Goal: Information Seeking & Learning: Check status

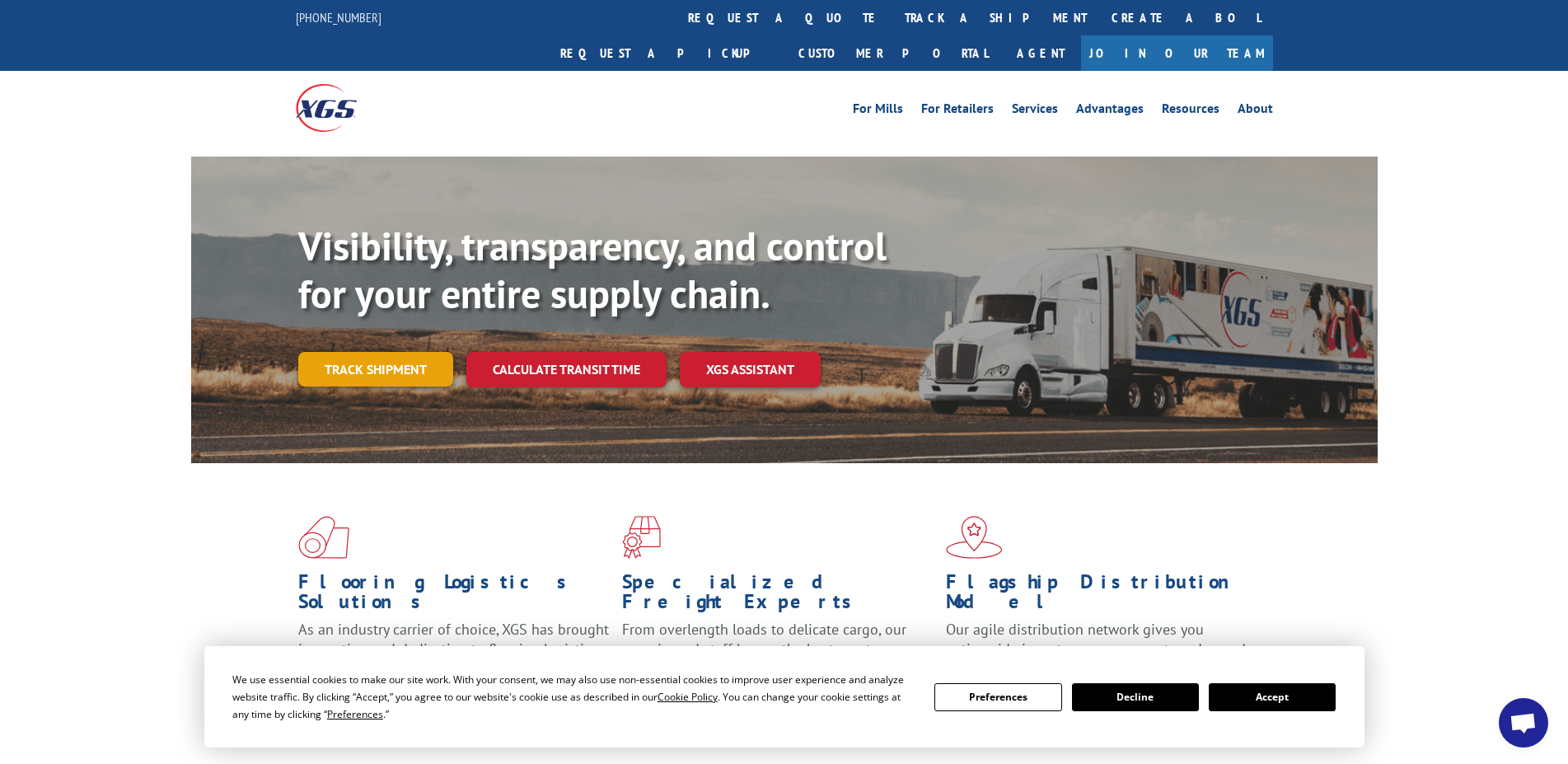
click at [393, 352] on link "Track shipment" at bounding box center [375, 369] width 155 height 35
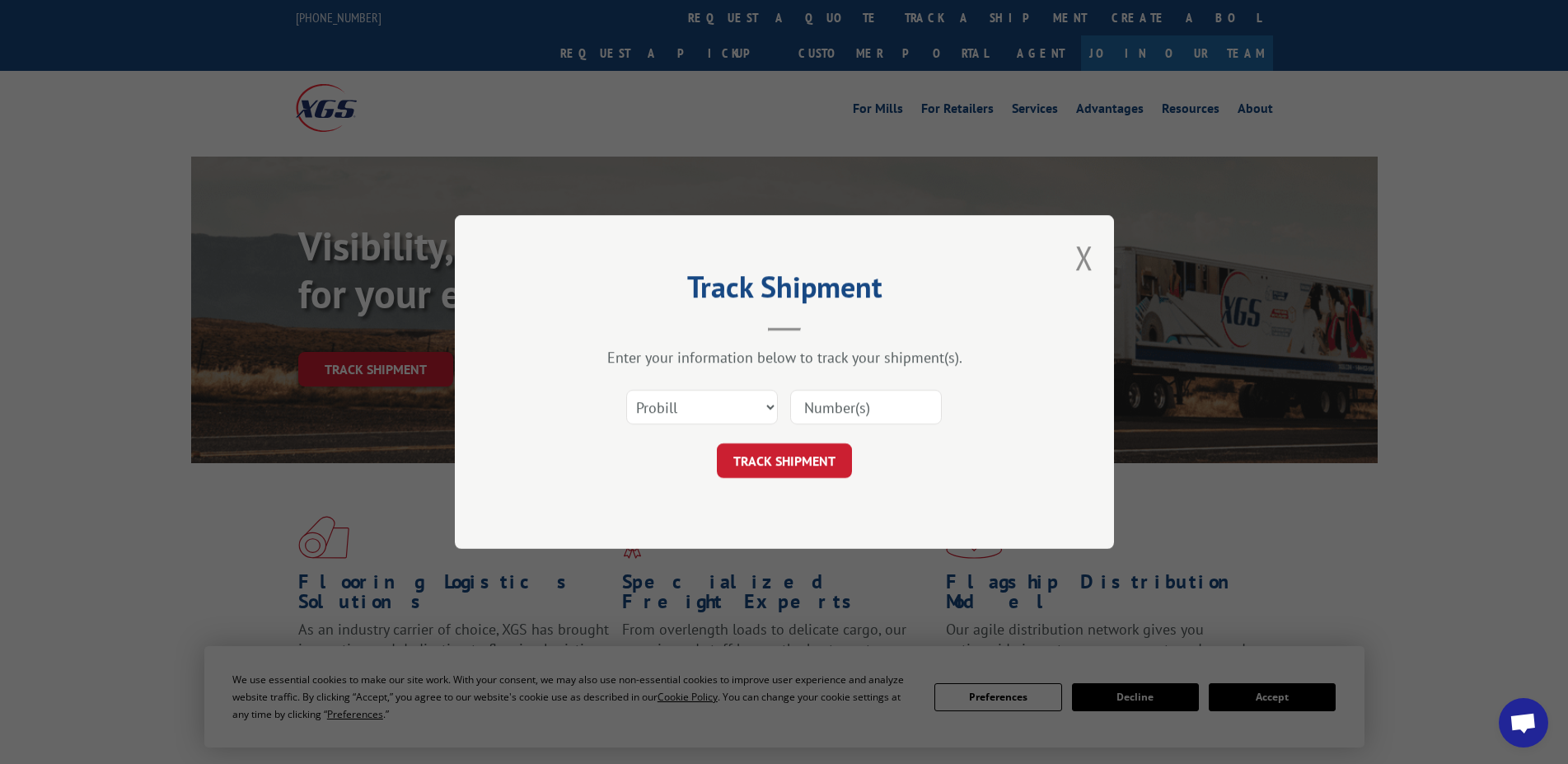
click at [865, 408] on input at bounding box center [866, 408] width 151 height 35
type input "1715672"
click button "TRACK SHIPMENT" at bounding box center [784, 461] width 135 height 35
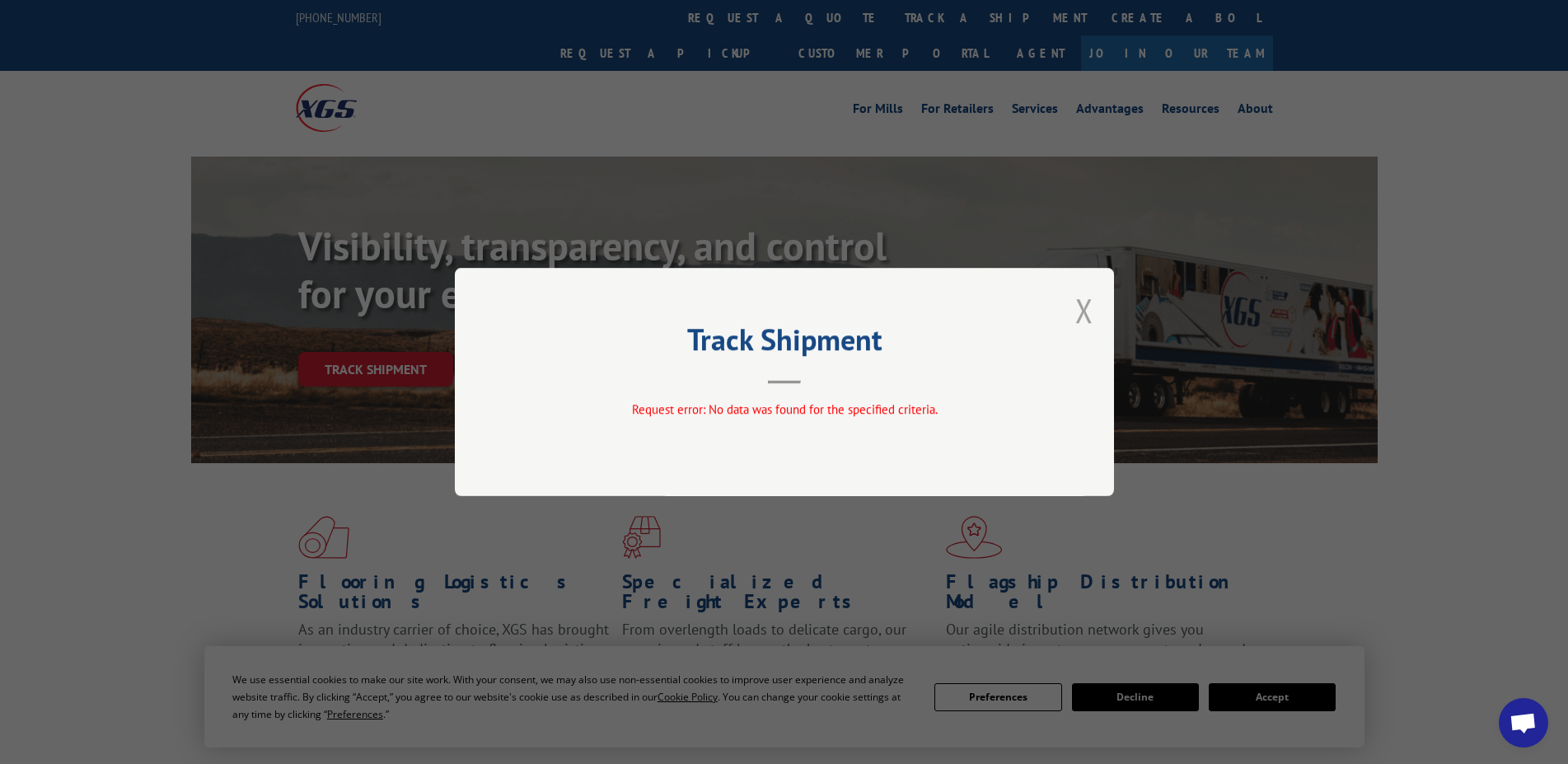
click at [1080, 305] on button "Close modal" at bounding box center [1084, 310] width 18 height 43
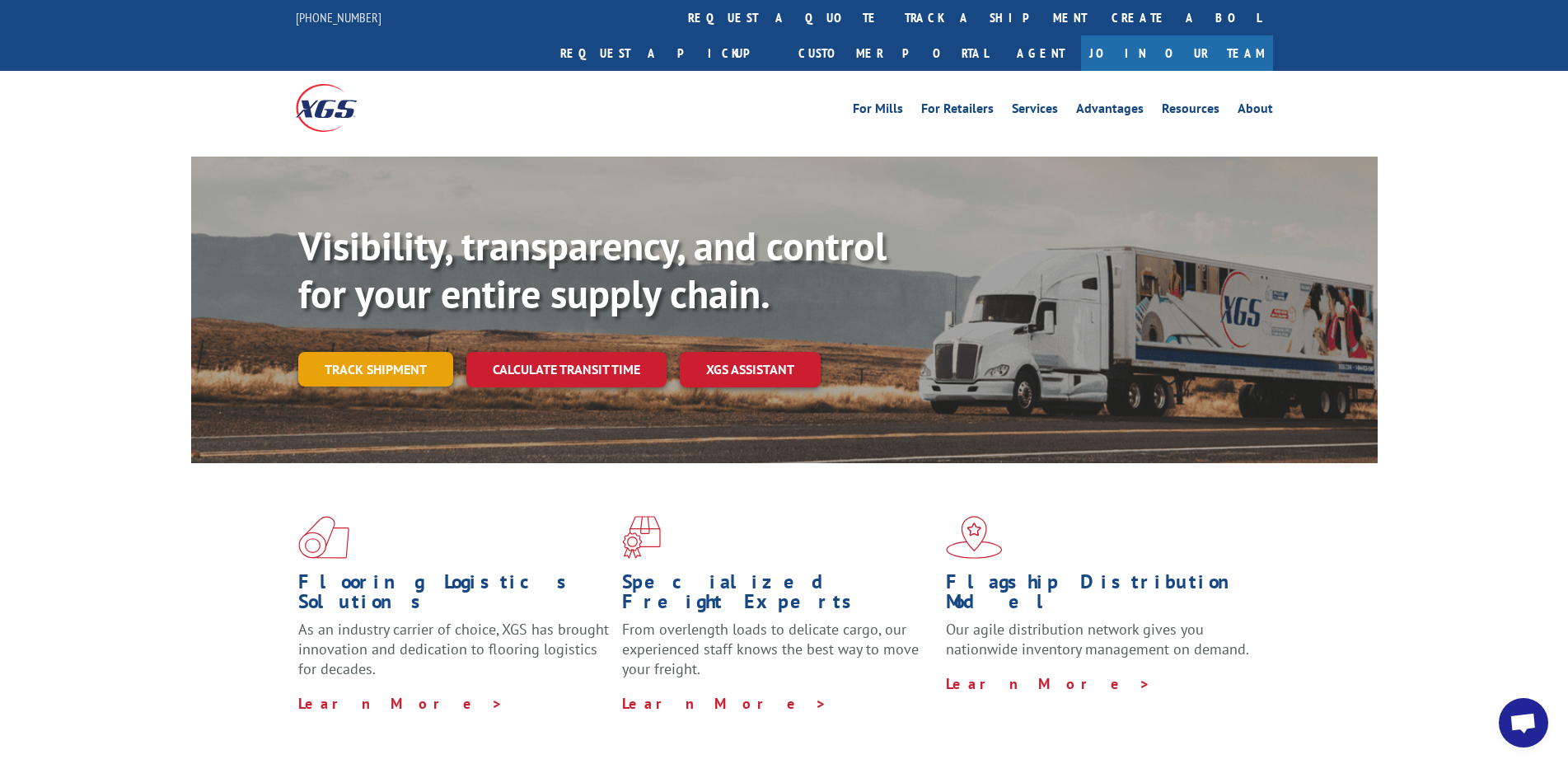
click at [406, 352] on link "Track shipment" at bounding box center [375, 369] width 155 height 35
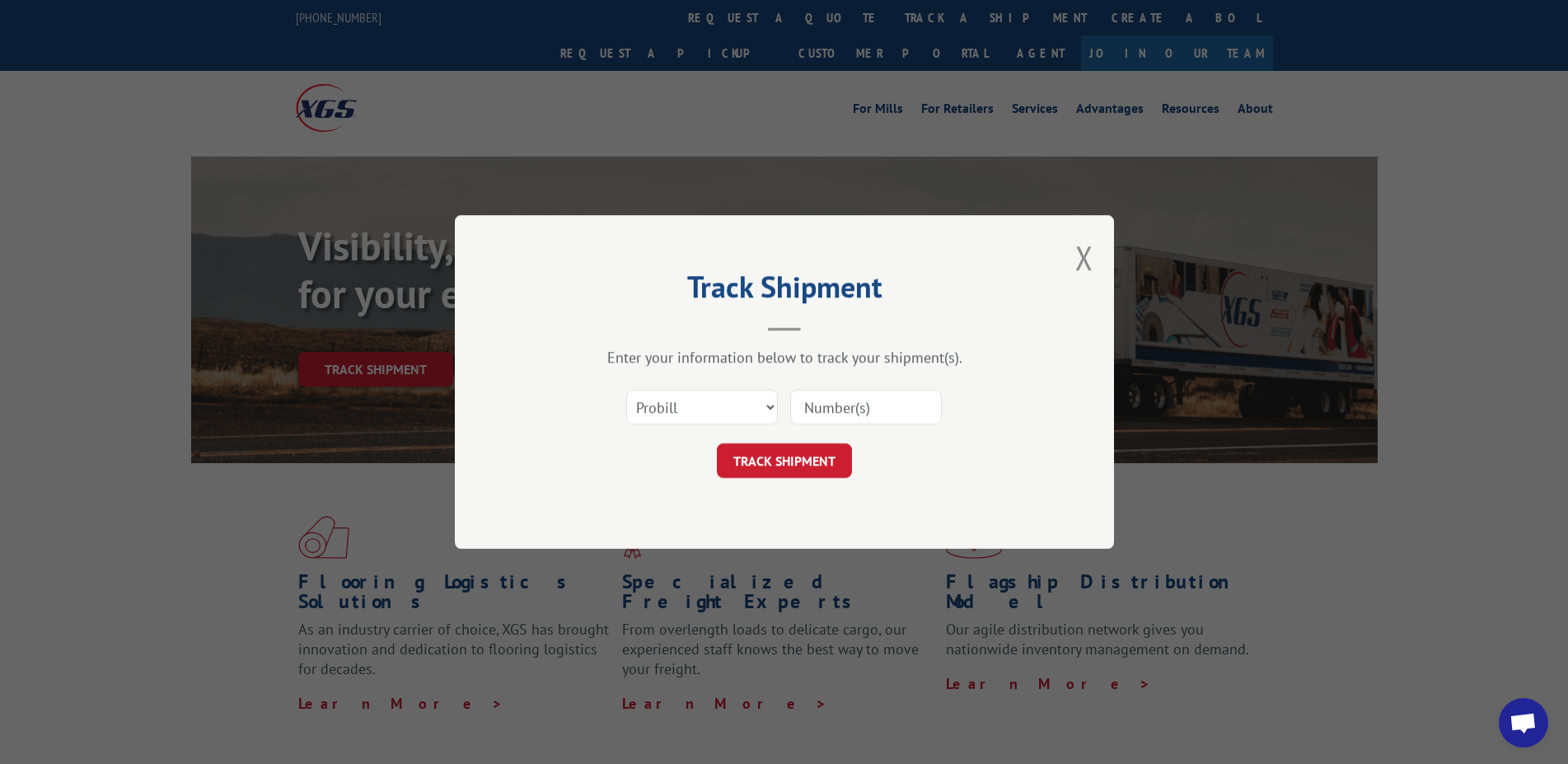
click at [840, 407] on input at bounding box center [866, 408] width 151 height 35
type input "17156720"
click at [821, 461] on button "TRACK SHIPMENT" at bounding box center [784, 461] width 135 height 35
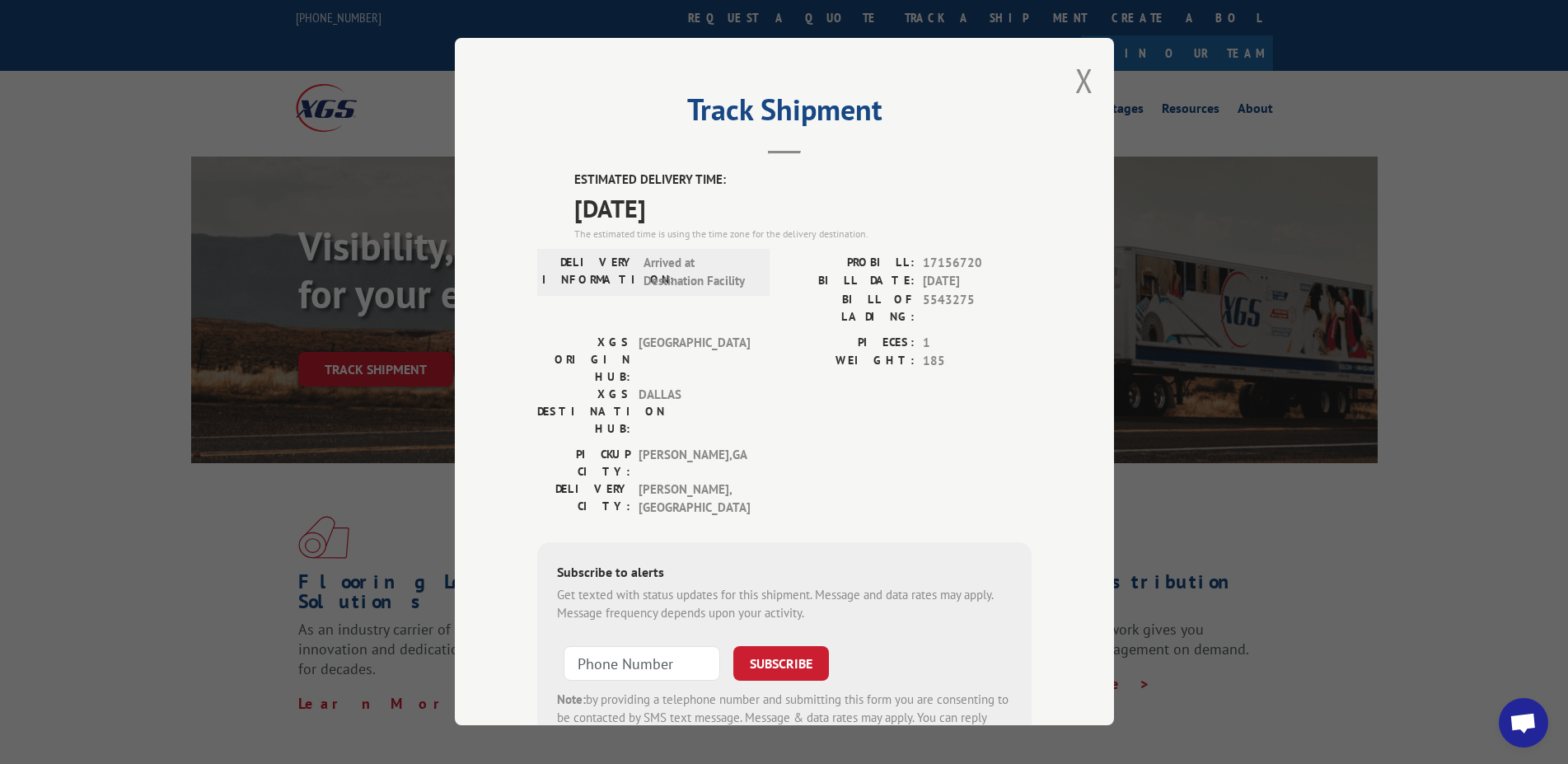
drag, startPoint x: 1076, startPoint y: 76, endPoint x: 1113, endPoint y: 109, distance: 49.6
click at [1113, 109] on div "Track Shipment ESTIMATED DELIVERY TIME: [DATE] The estimated time is using the …" at bounding box center [784, 382] width 659 height 688
drag, startPoint x: 1069, startPoint y: 83, endPoint x: 1397, endPoint y: 156, distance: 336.0
click at [1079, 84] on div "Track Shipment ESTIMATED DELIVERY TIME: [DATE] The estimated time is using the …" at bounding box center [784, 382] width 659 height 688
click at [1075, 88] on button "Close modal" at bounding box center [1084, 80] width 18 height 43
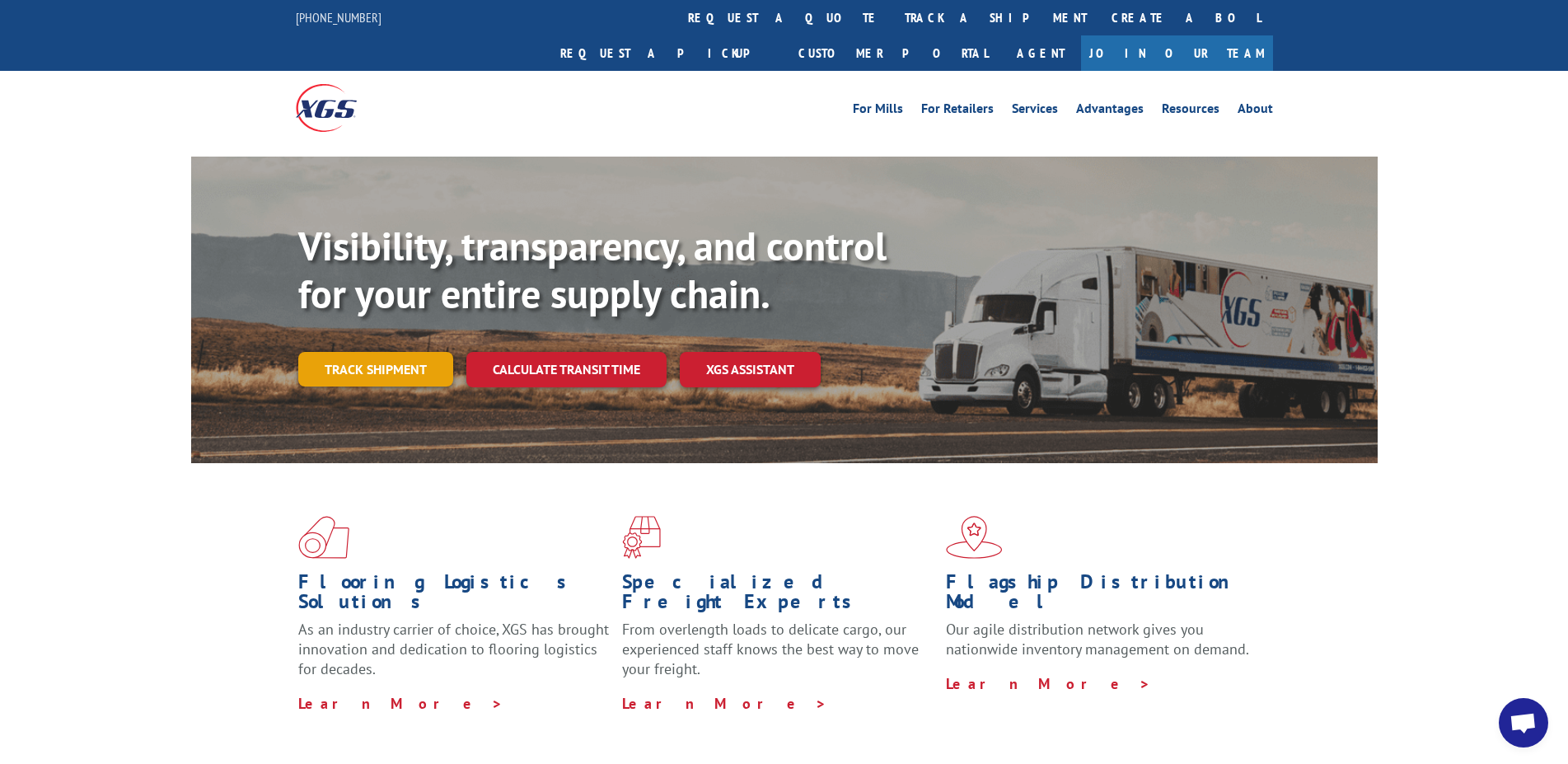
click at [377, 352] on link "Track shipment" at bounding box center [375, 369] width 155 height 35
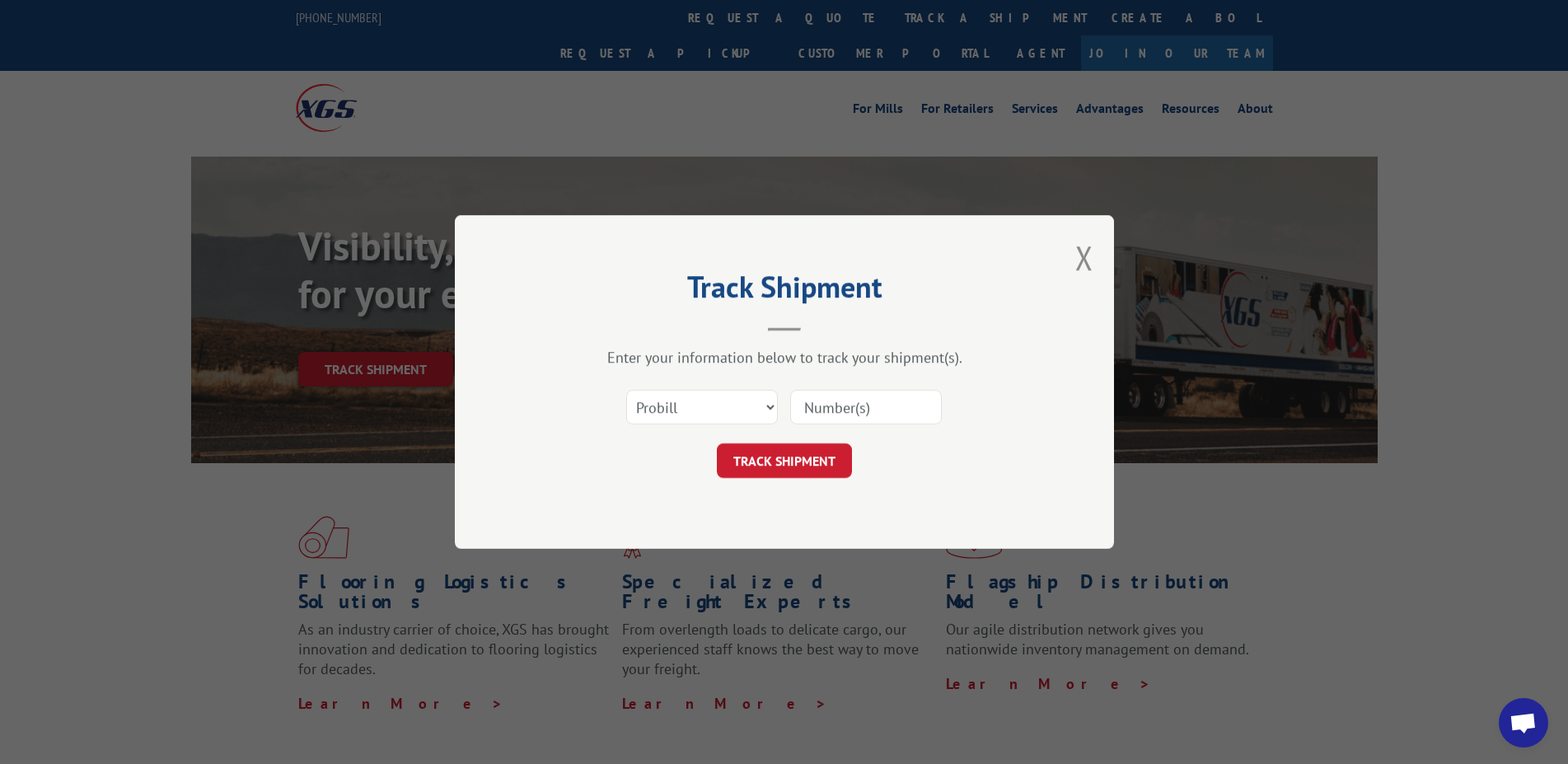
click at [829, 401] on input at bounding box center [866, 408] width 151 height 35
type input "17156720"
click at [797, 460] on button "TRACK SHIPMENT" at bounding box center [784, 461] width 135 height 35
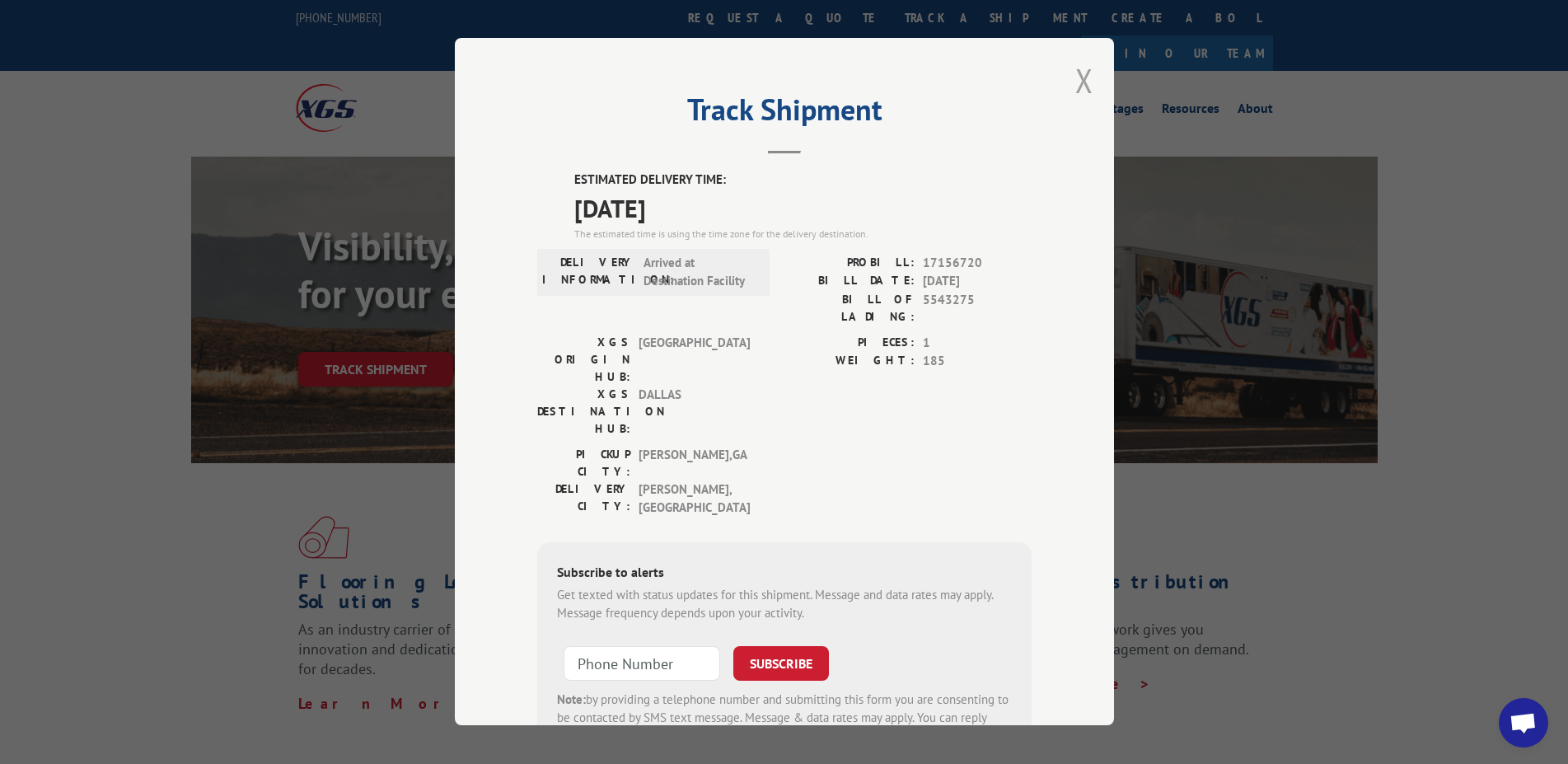
click at [1075, 84] on button "Close modal" at bounding box center [1084, 80] width 18 height 43
